Goal: Task Accomplishment & Management: Manage account settings

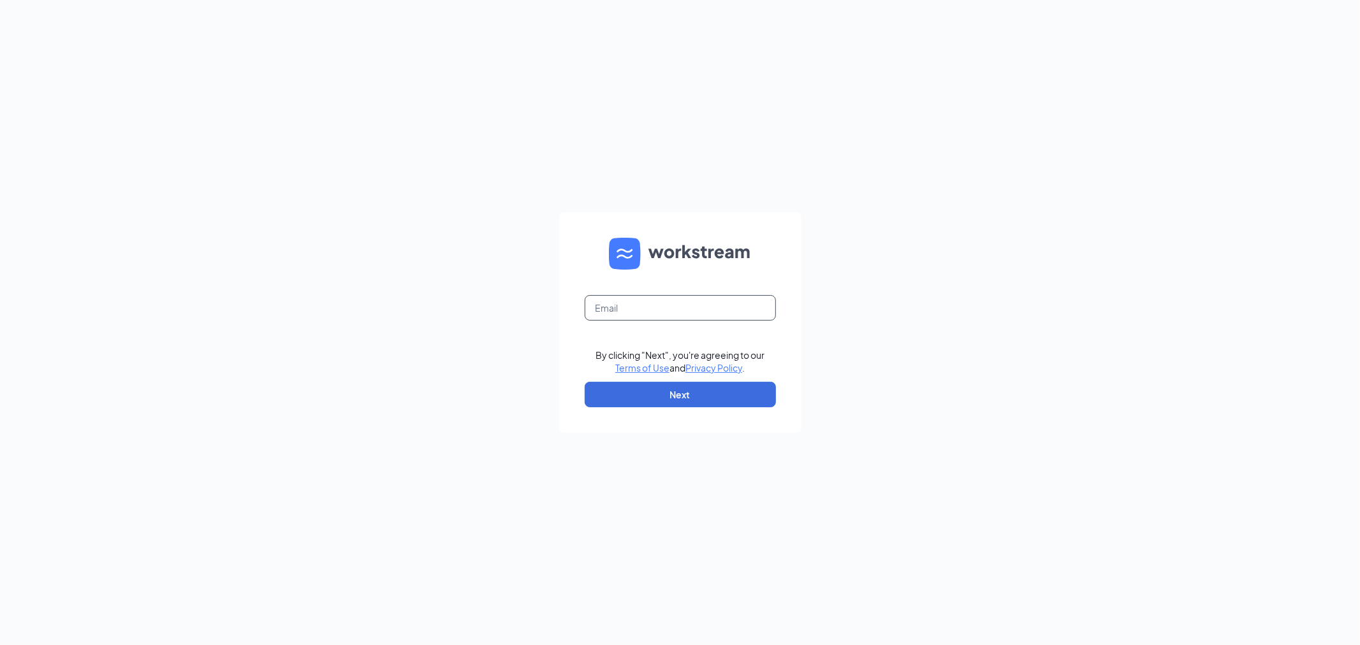
click at [697, 300] on input "text" at bounding box center [679, 307] width 191 height 25
type input "culvers539@yahoo.com"
click at [716, 394] on button "Next" at bounding box center [679, 394] width 191 height 25
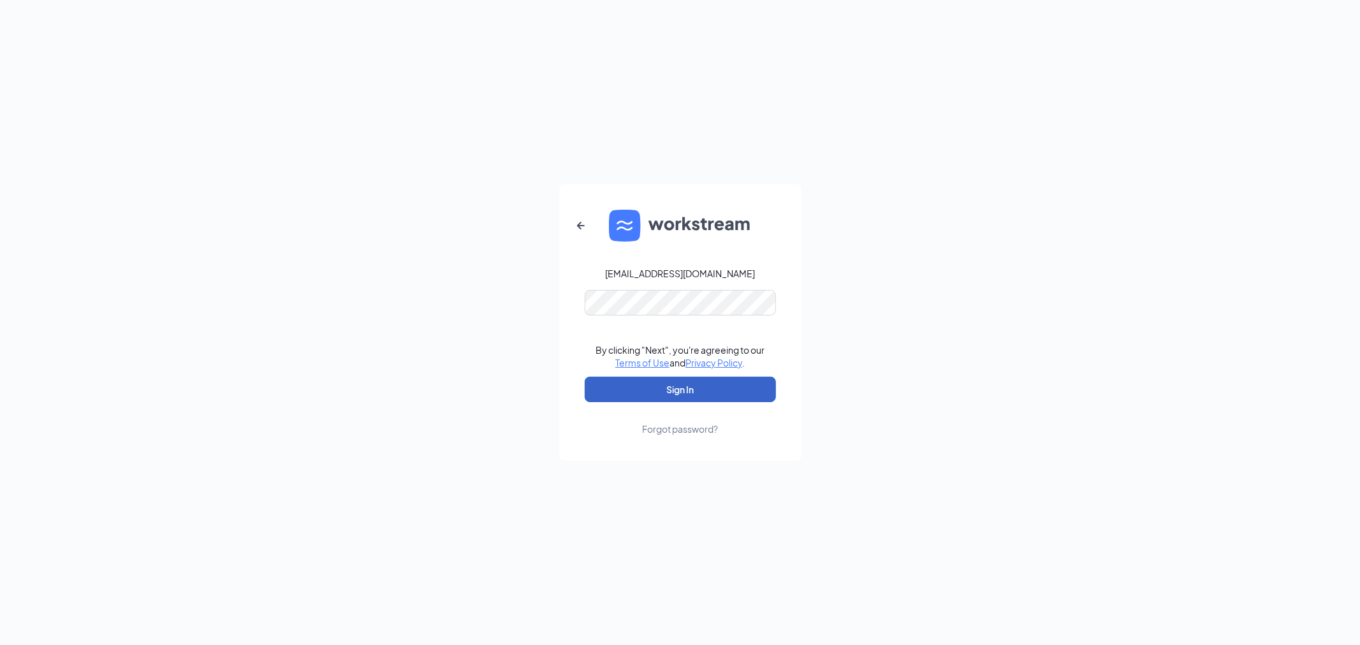
click at [714, 390] on button "Sign In" at bounding box center [679, 389] width 191 height 25
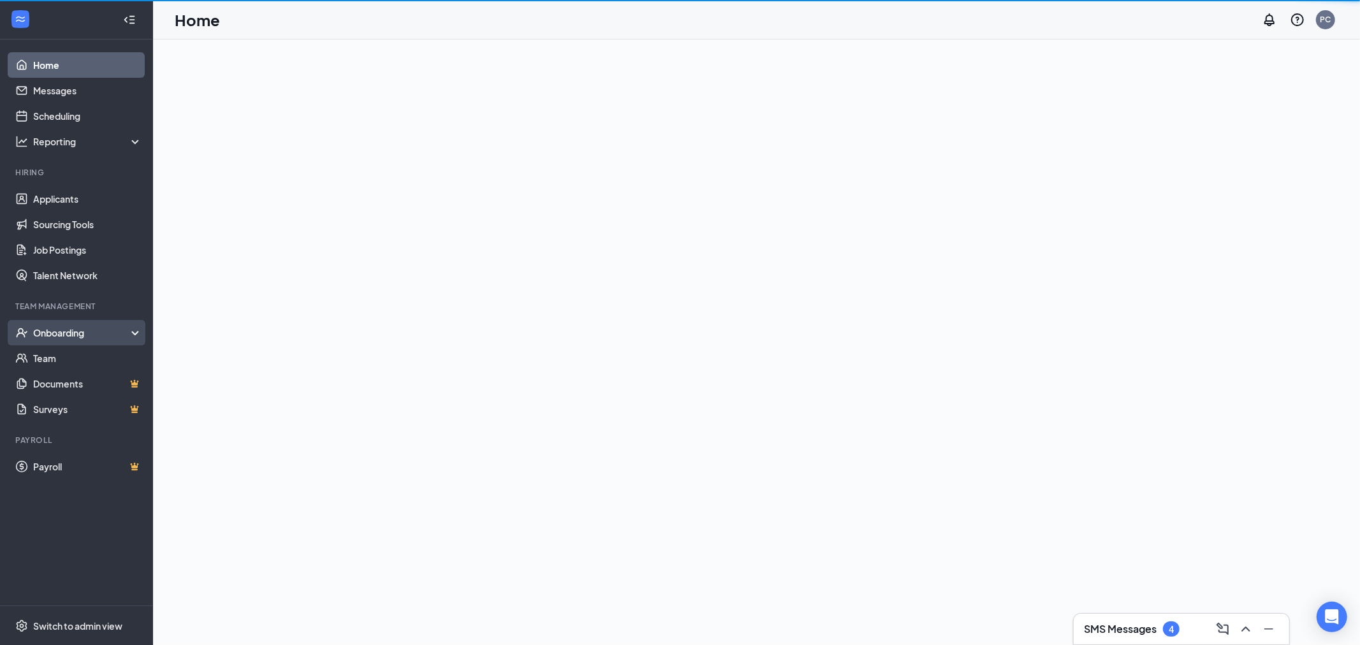
click at [120, 332] on div "Onboarding" at bounding box center [82, 332] width 98 height 13
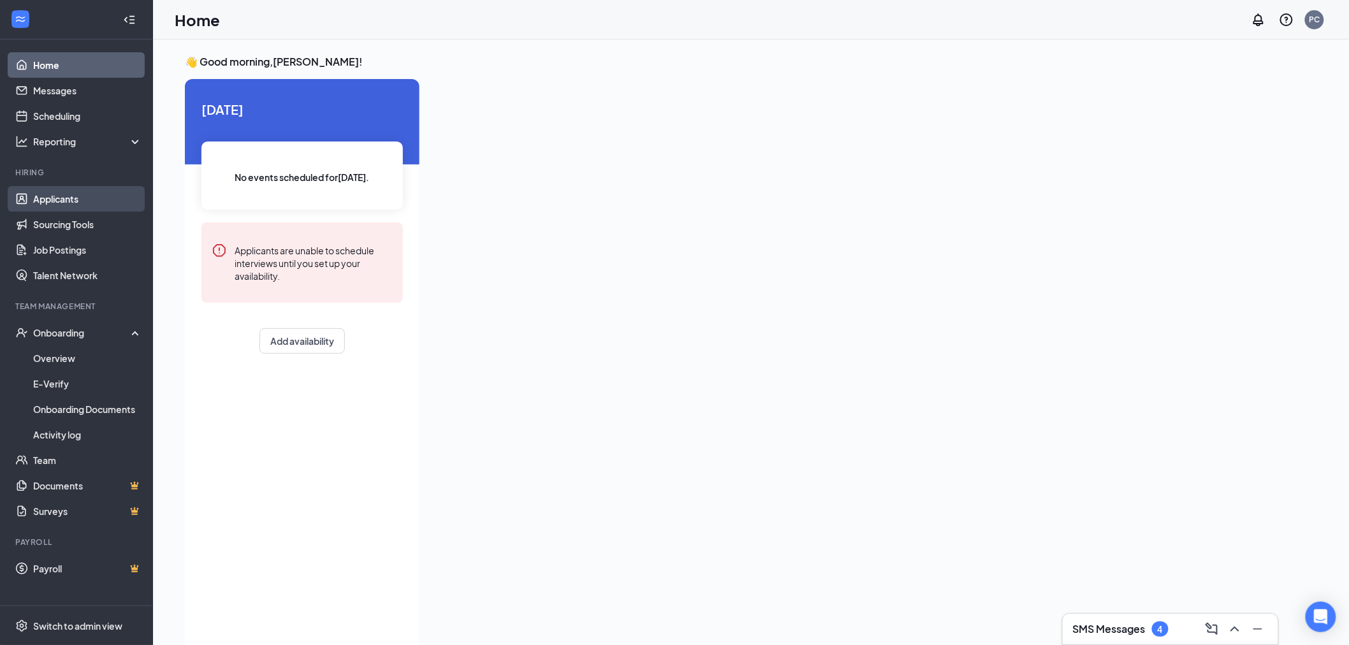
click at [51, 194] on link "Applicants" at bounding box center [87, 198] width 109 height 25
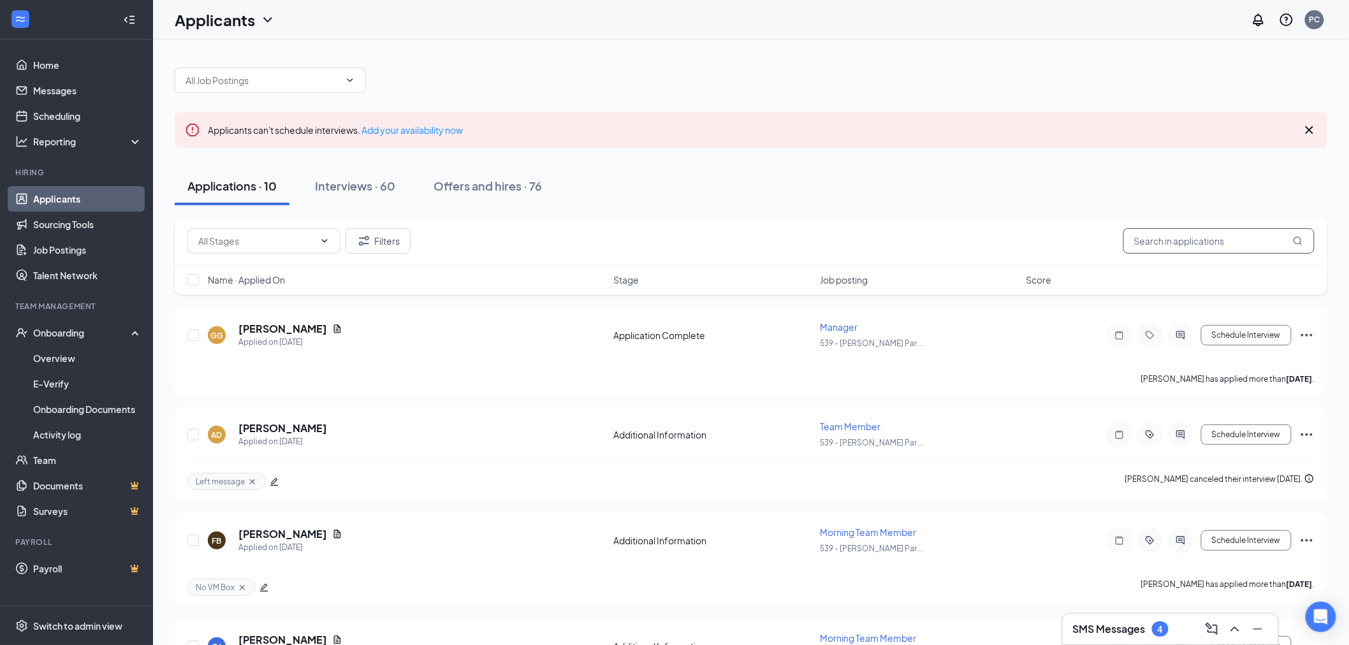
click at [1209, 247] on input "text" at bounding box center [1218, 240] width 191 height 25
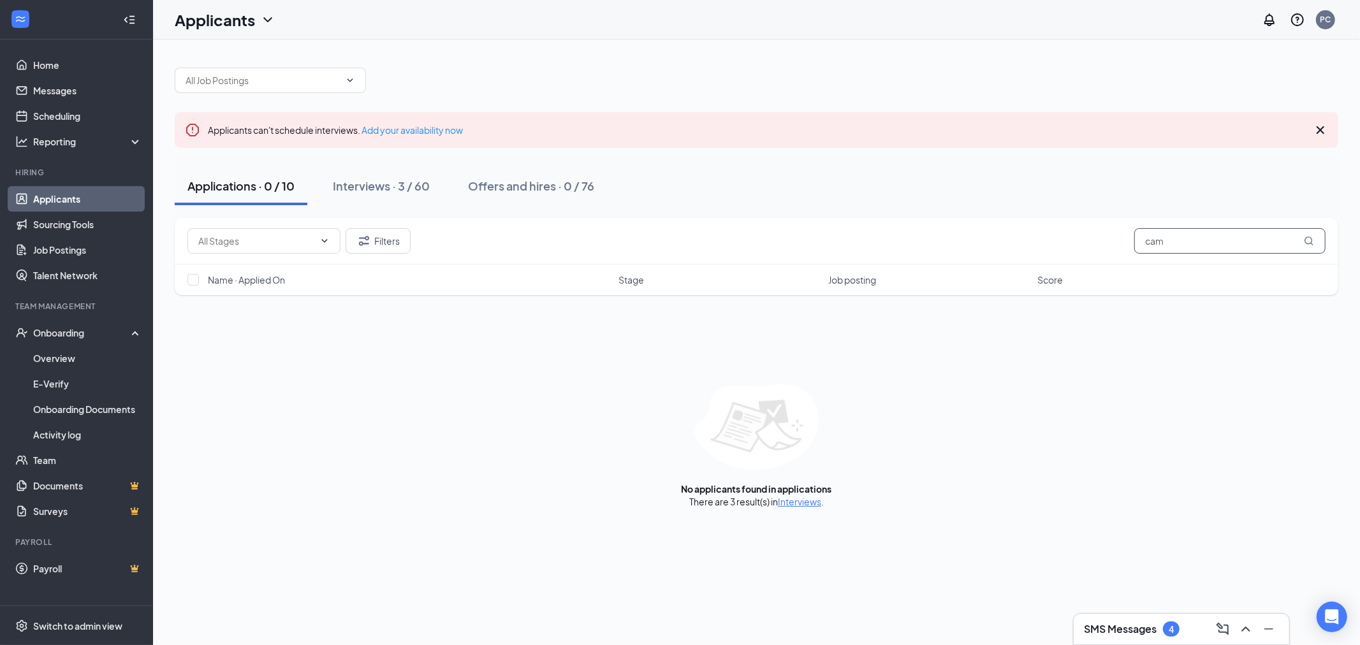
click at [1178, 241] on input "cam" at bounding box center [1229, 240] width 191 height 25
type input "cam"
click at [394, 178] on div "Interviews · 3 / 60" at bounding box center [381, 186] width 97 height 16
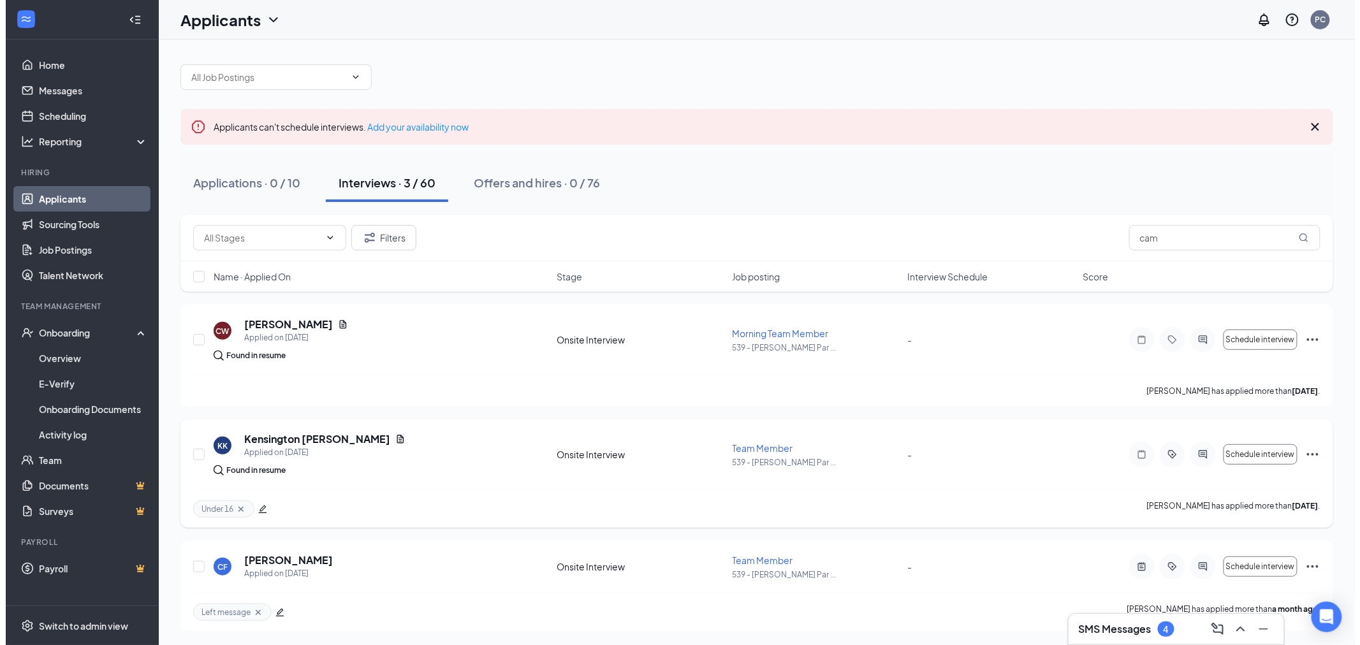
scroll to position [4, 0]
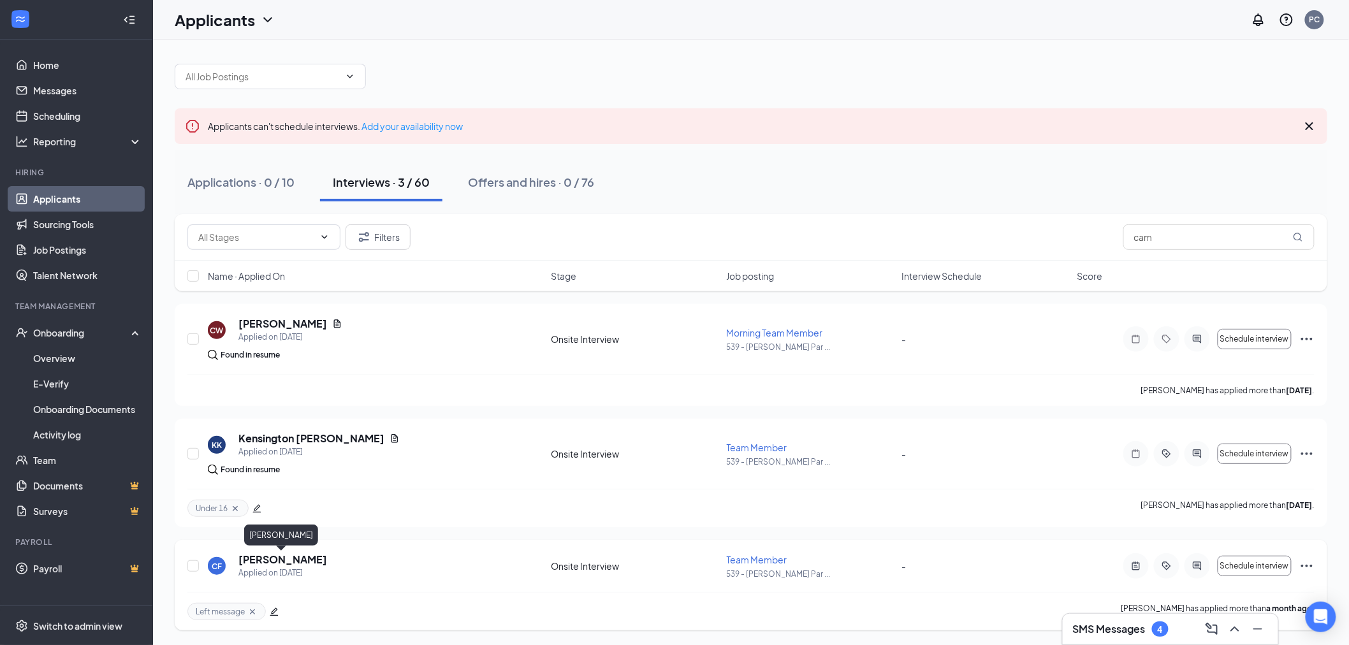
click at [297, 557] on h5 "[PERSON_NAME]" at bounding box center [282, 560] width 89 height 14
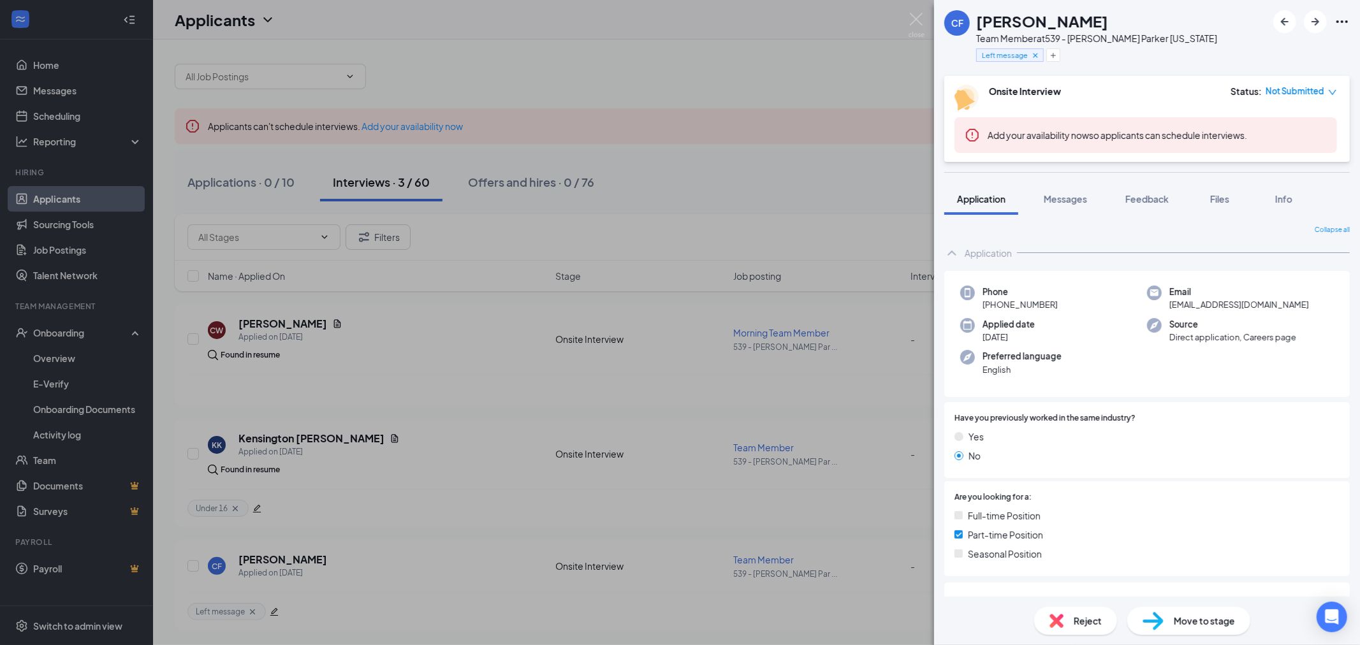
click at [991, 201] on span "Application" at bounding box center [981, 198] width 48 height 11
click at [1068, 203] on span "Messages" at bounding box center [1064, 198] width 43 height 11
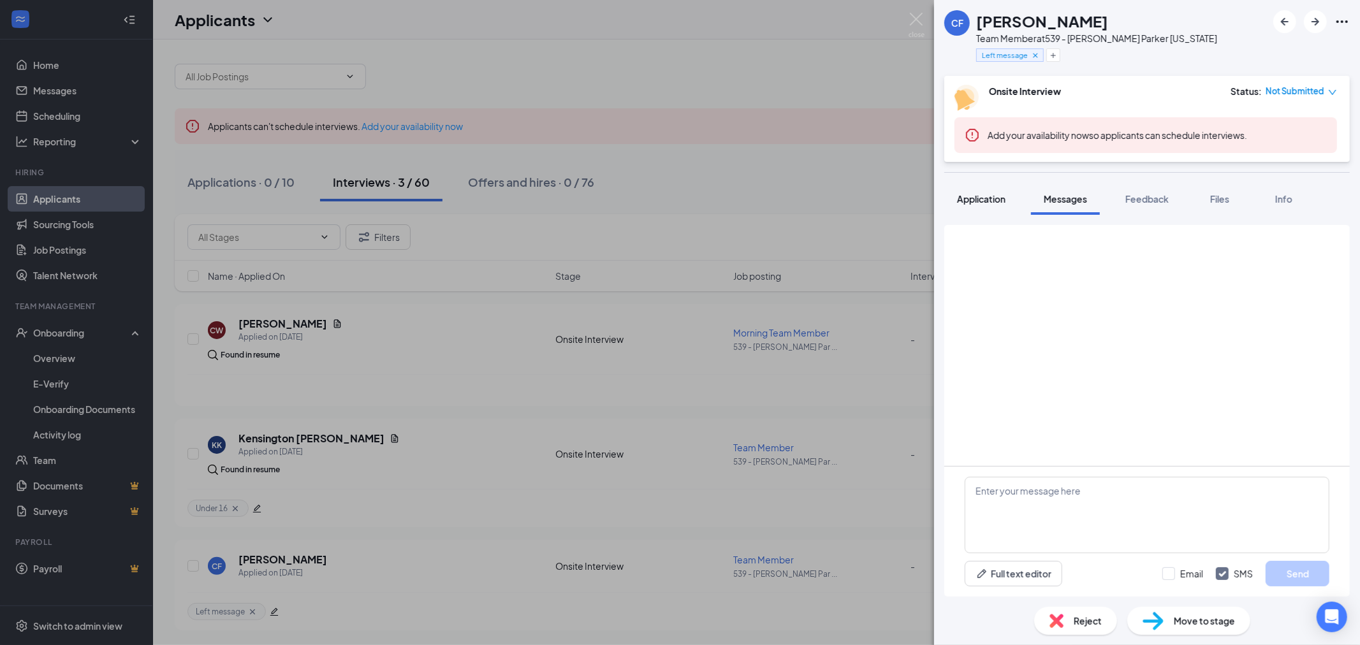
click at [980, 200] on span "Application" at bounding box center [981, 198] width 48 height 11
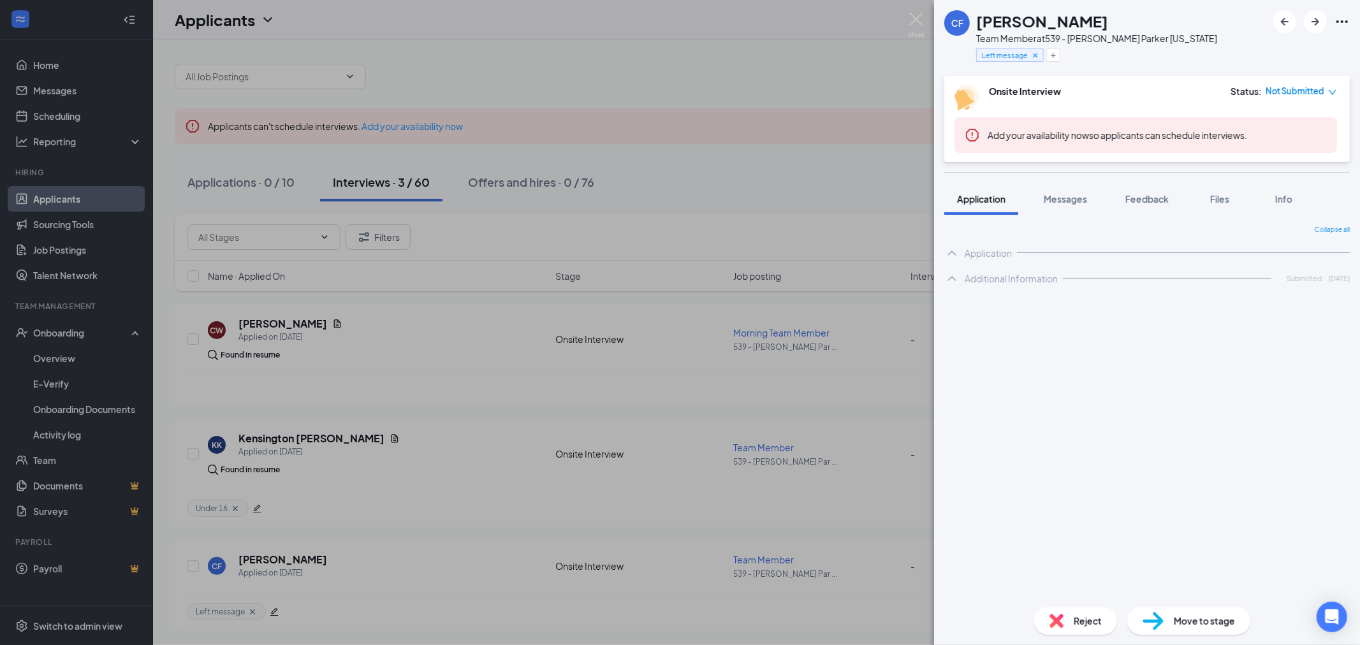
click at [984, 198] on span "Application" at bounding box center [981, 198] width 48 height 11
